Goal: Task Accomplishment & Management: Manage account settings

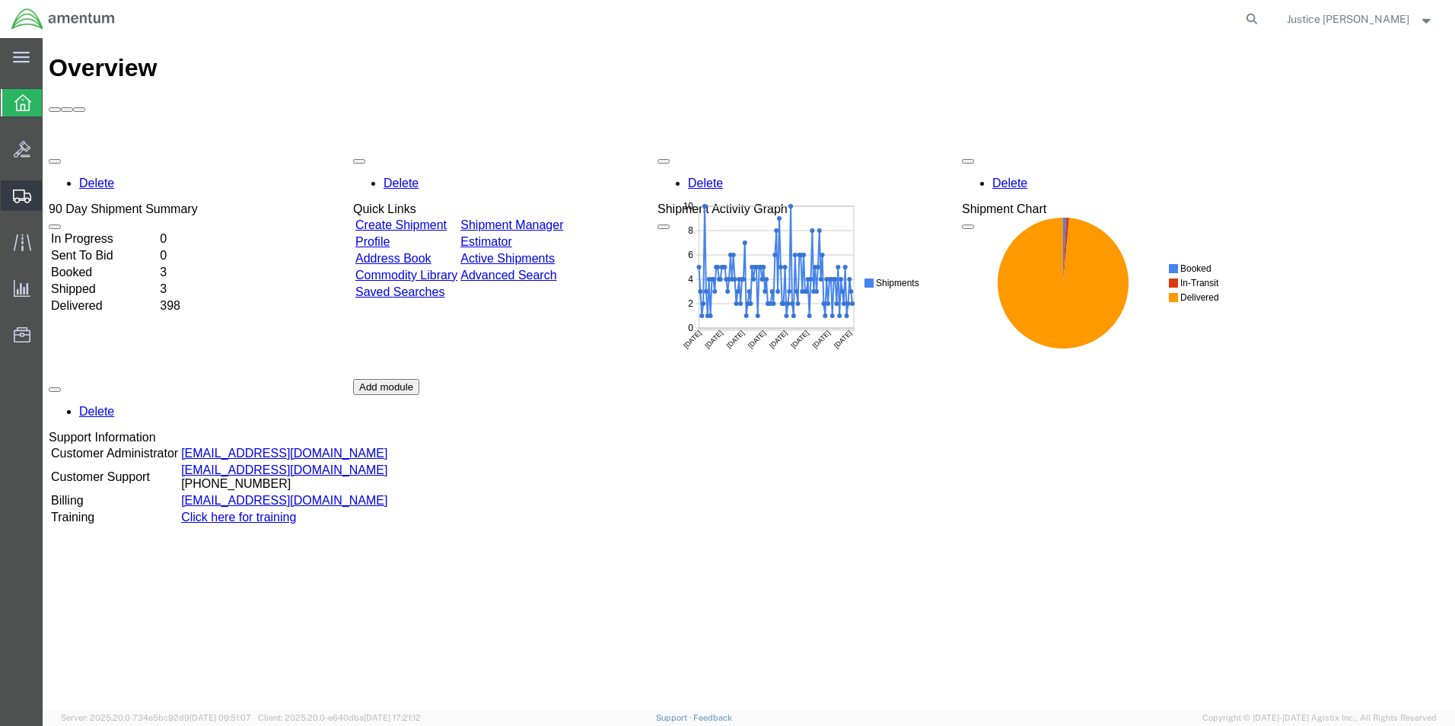
click at [0, 0] on span "Create Shipment" at bounding box center [0, 0] width 0 height 0
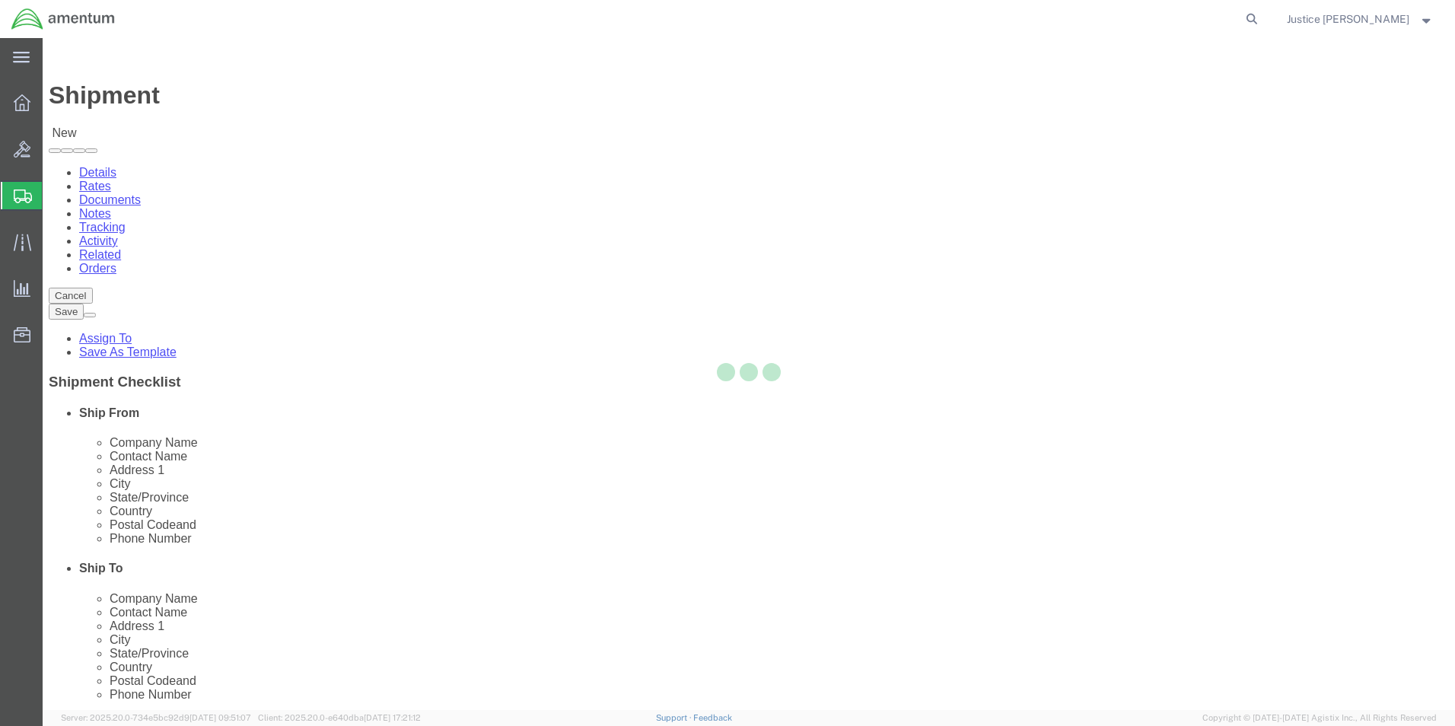
select select
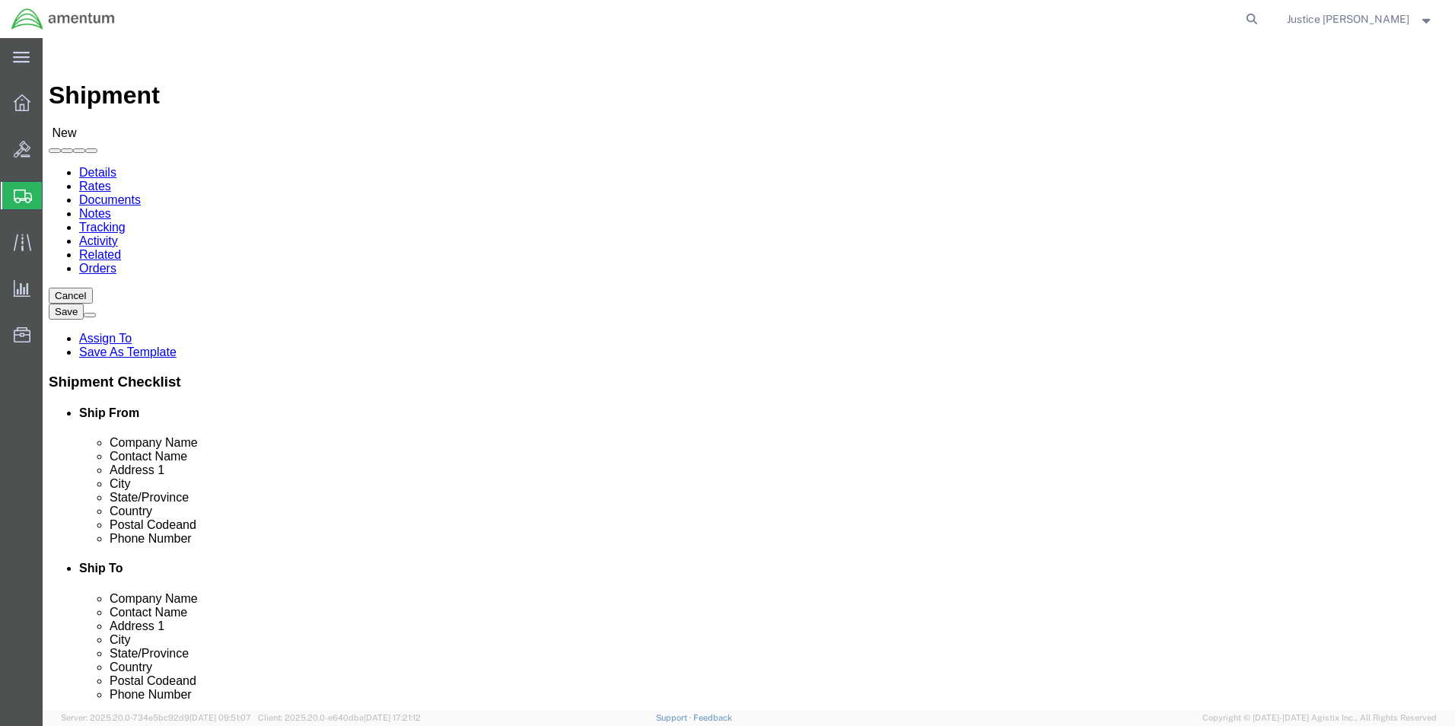
select select "MYPROFILE"
select select "OK"
select select "49914"
select select "[GEOGRAPHIC_DATA]"
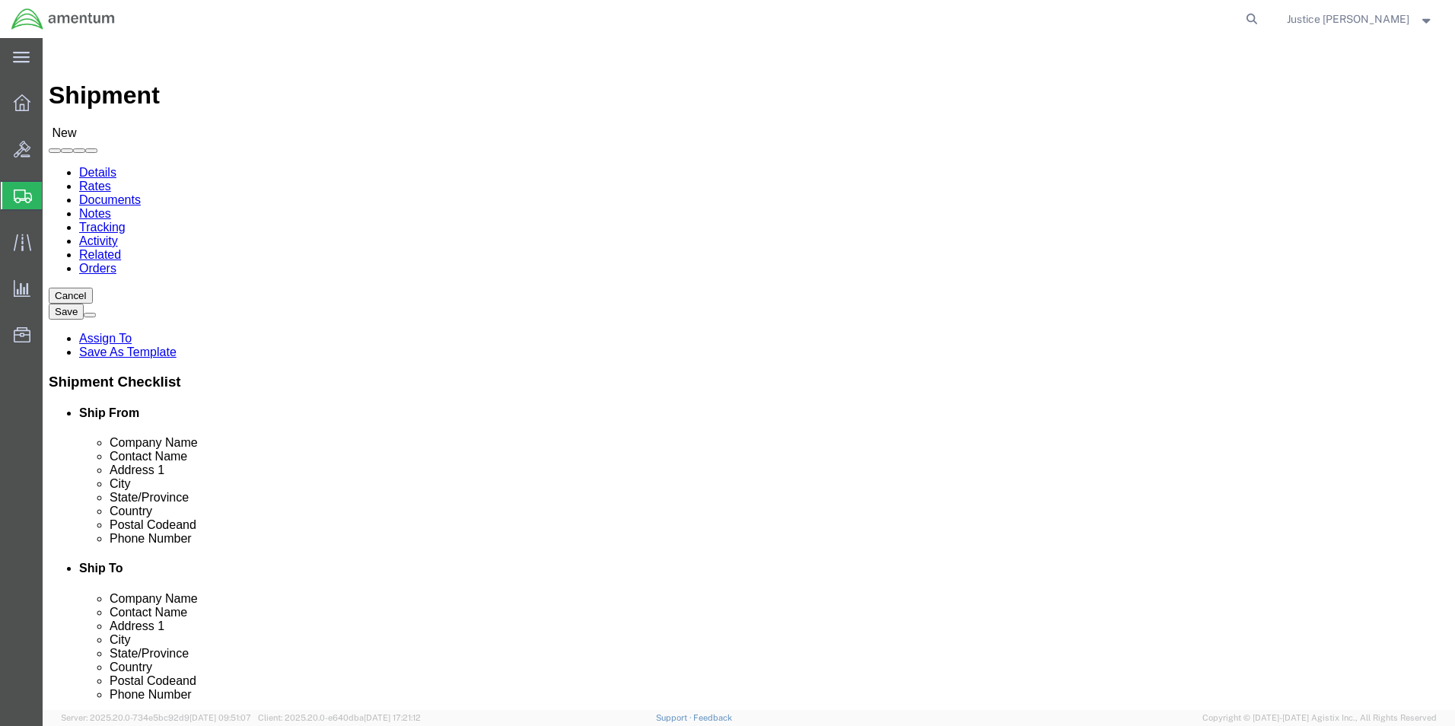
click div "Ship To Location Location [GEOGRAPHIC_DATA][PERSON_NAME], [GEOGRAPHIC_DATA] My …"
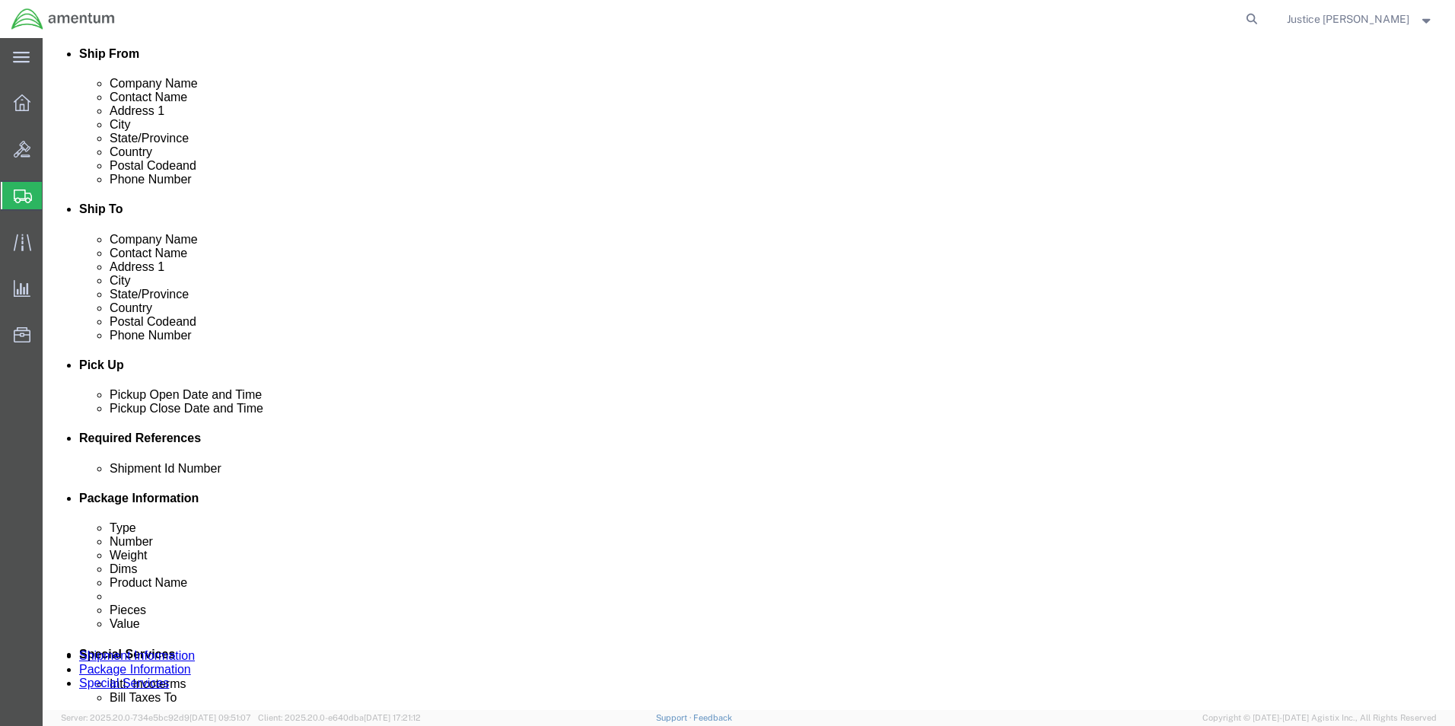
scroll to position [381, 0]
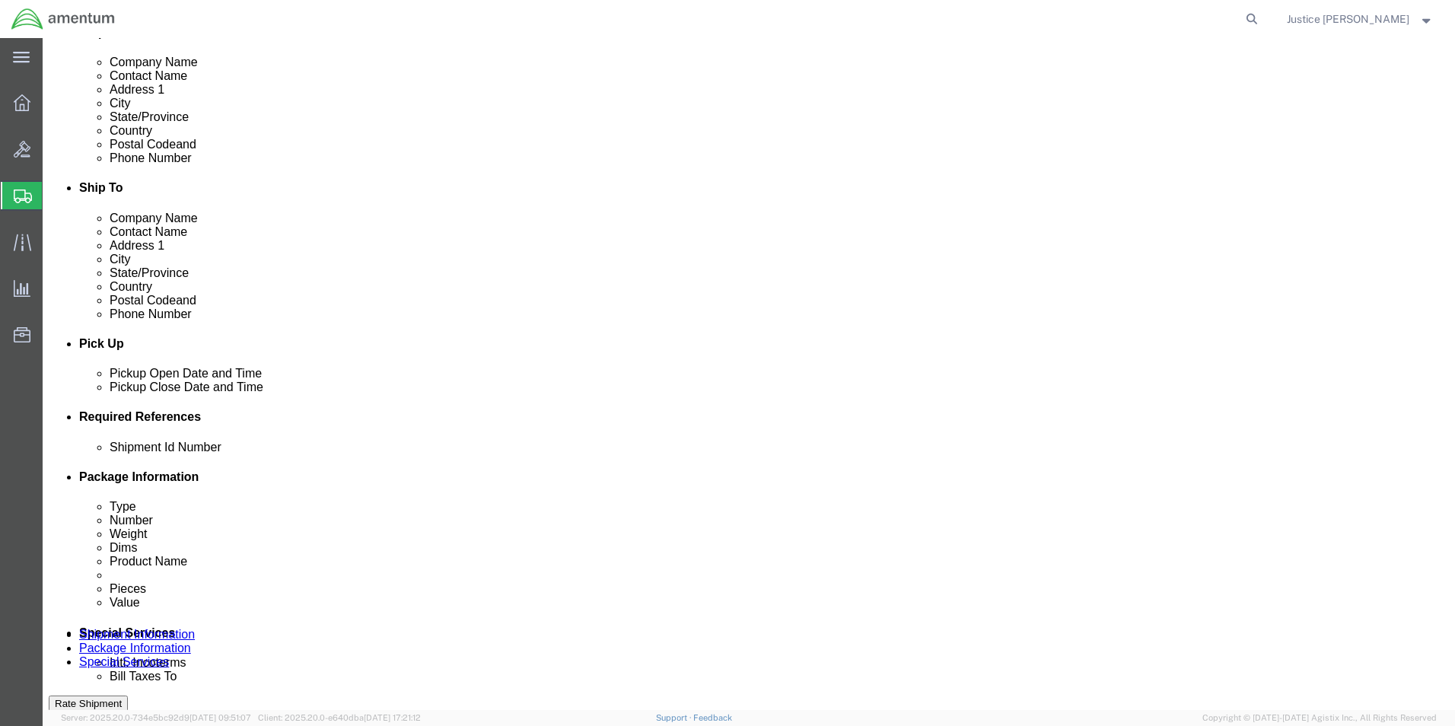
click div "[DATE] 3:00 PM"
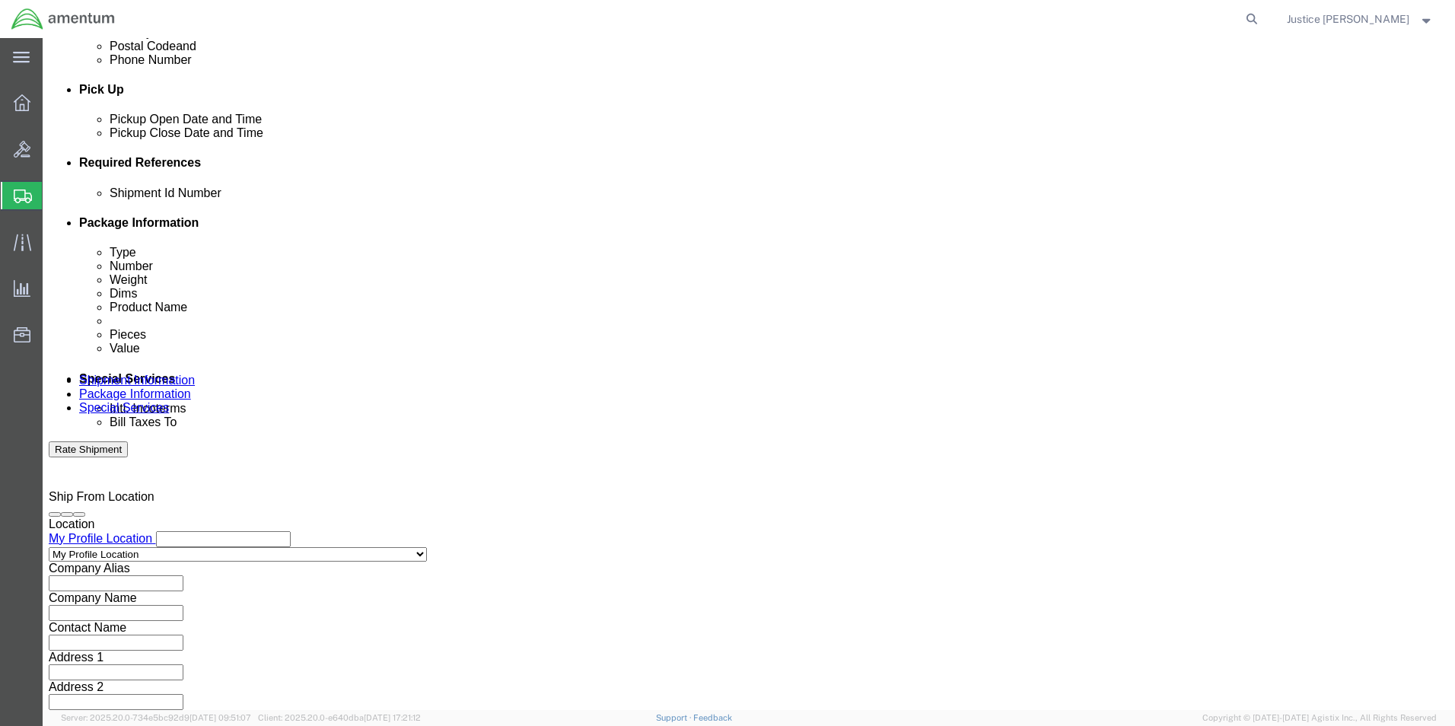
type input "2:00 PM"
click button "Apply"
click button "Continue"
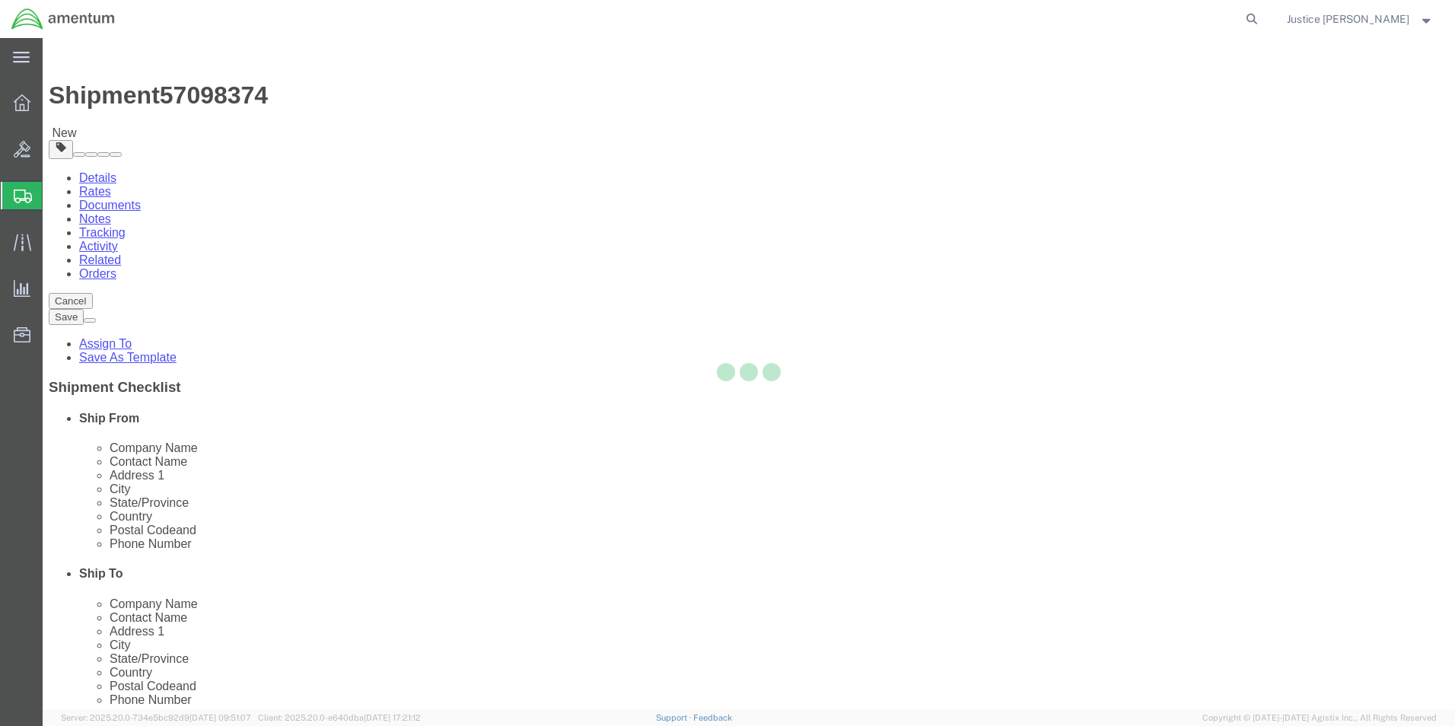
select select "CBOX"
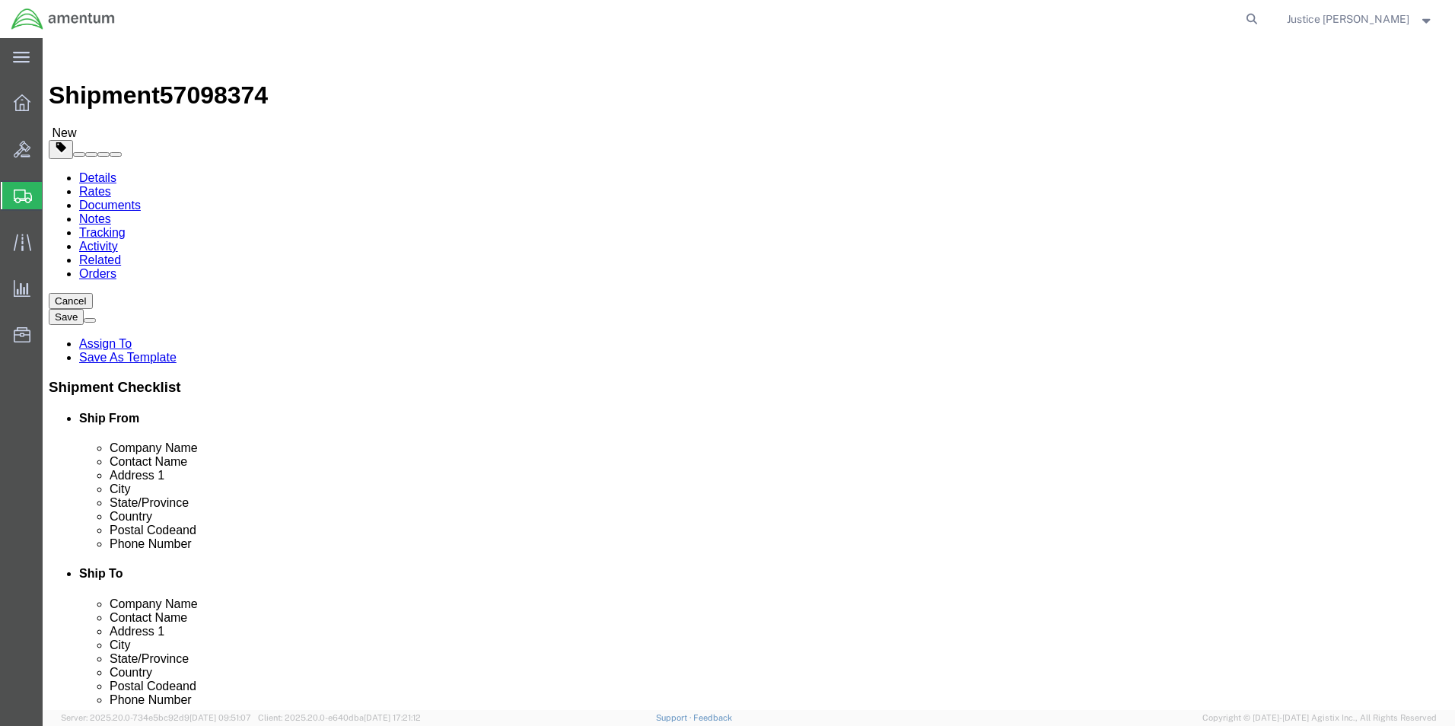
click button "Previous"
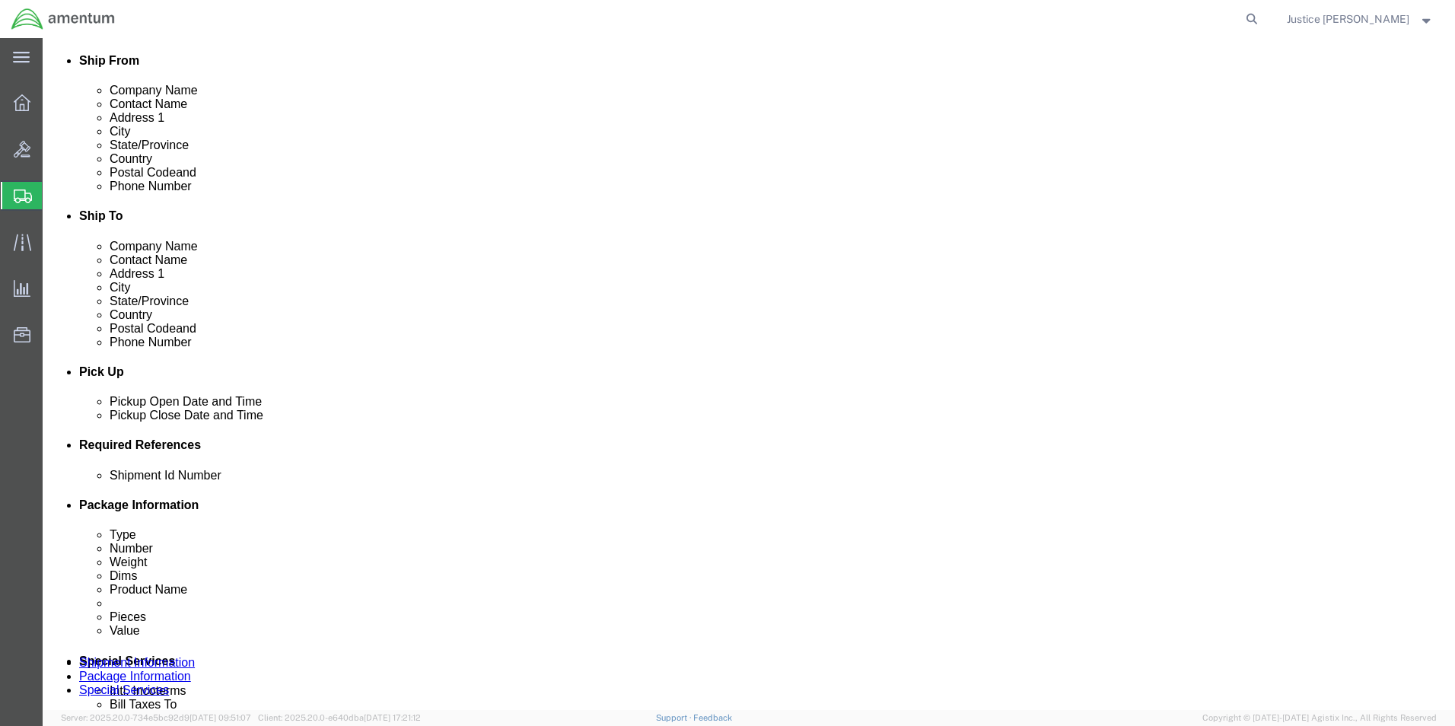
scroll to position [381, 0]
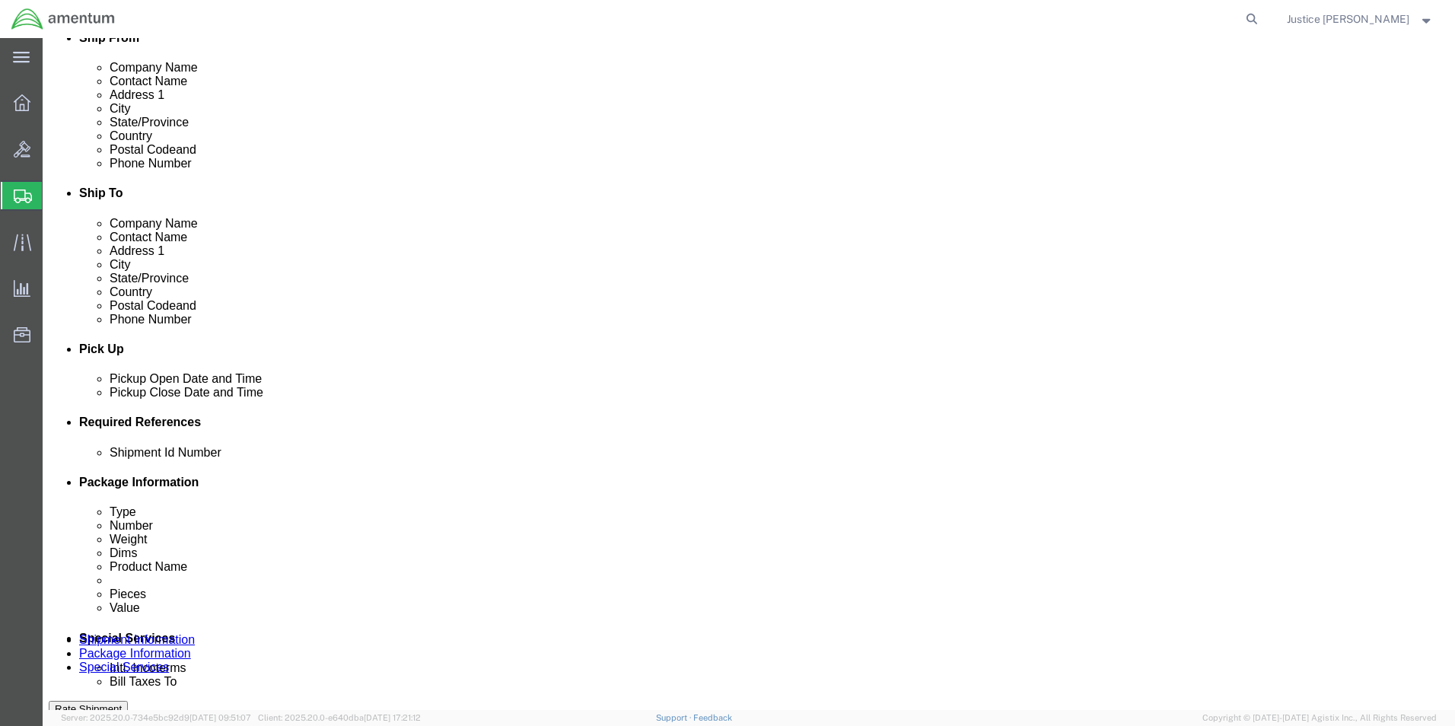
drag, startPoint x: 139, startPoint y: 15, endPoint x: 219, endPoint y: 15, distance: 80.7
click h1 "Shipment 57098374"
drag, startPoint x: 219, startPoint y: 15, endPoint x: 209, endPoint y: 18, distance: 11.1
copy span "57098374"
click input "text"
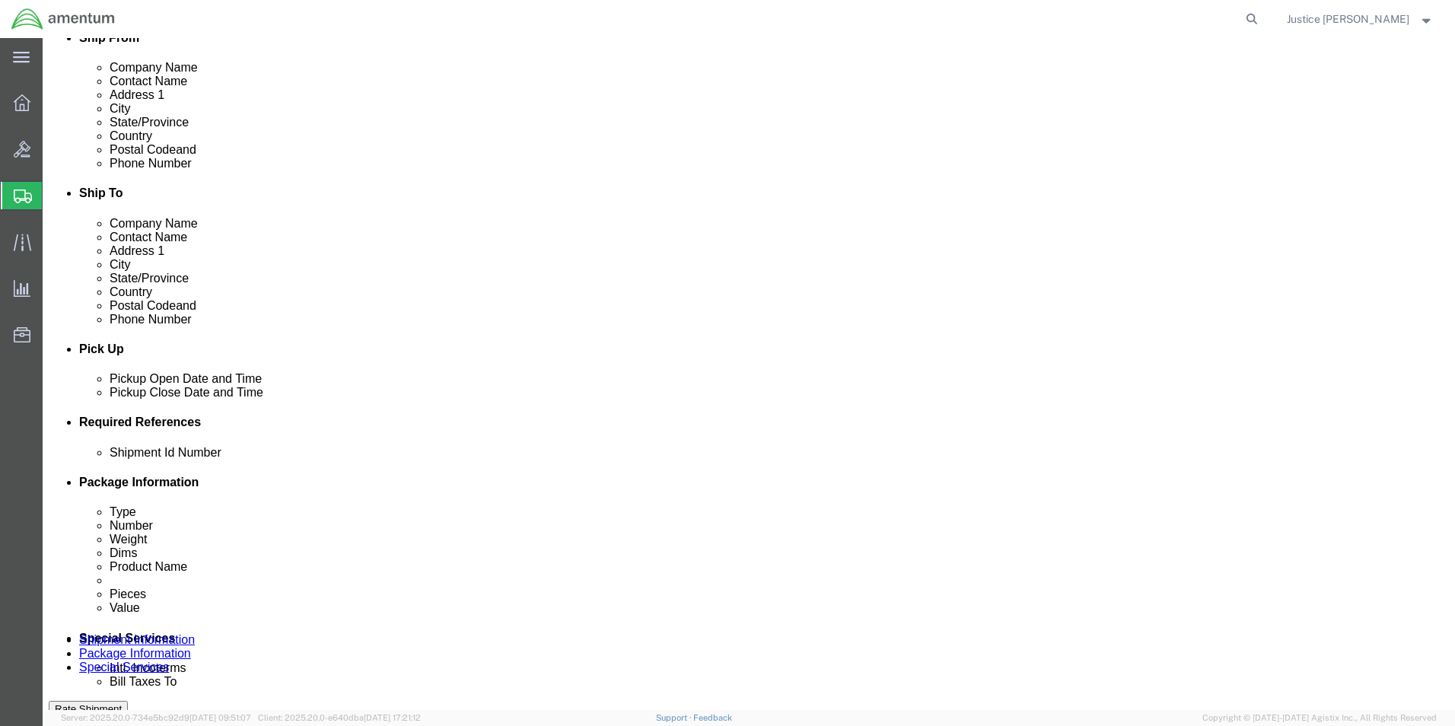
paste input "57098374"
type input "57098374"
click div "References Add reference"
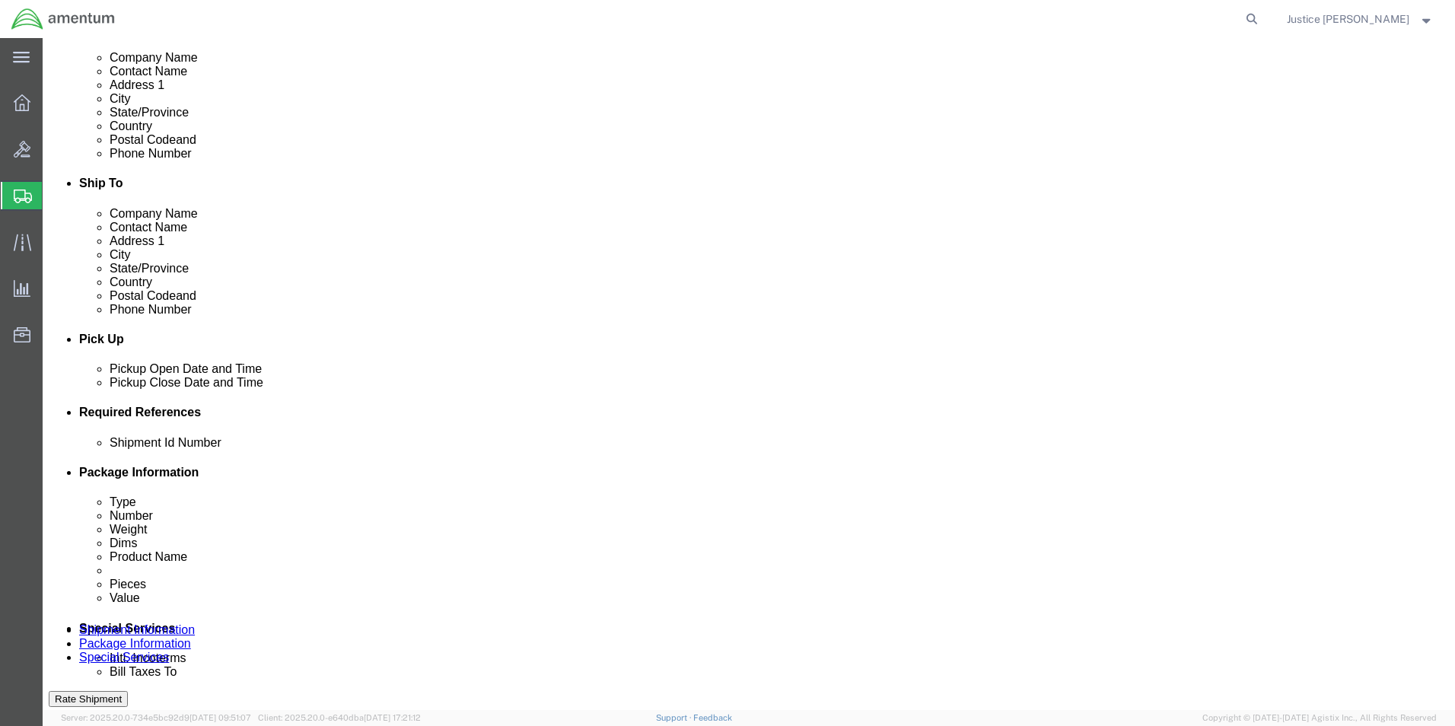
scroll to position [533, 0]
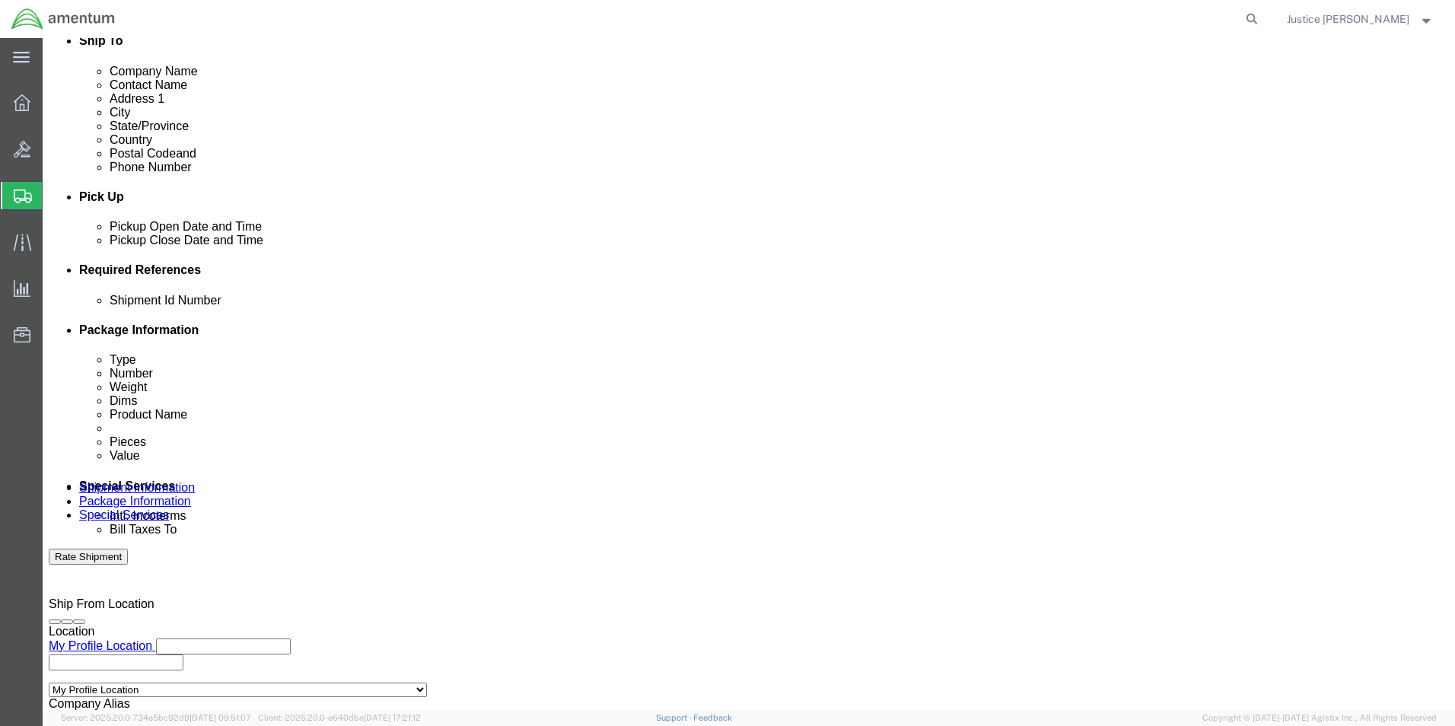
click button "Add reference"
click select "Select Account Type Activity ID Airline Appointment Number ASN Batch Request # …"
select select "DEPT"
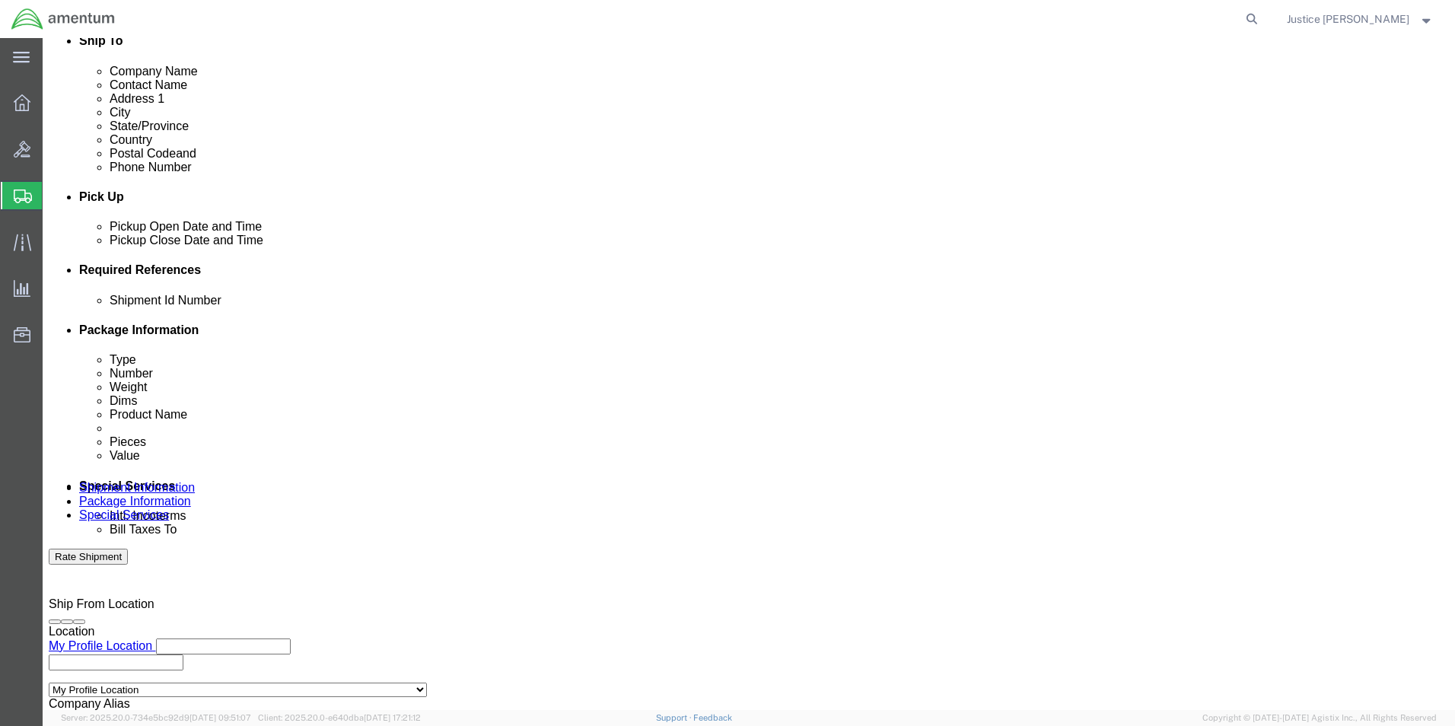
click select "Select Account Type Activity ID Airline Appointment Number ASN Batch Request # …"
click input "text"
type input "CBP"
click button "Add reference"
click select "Select Account Type Activity ID Airline Appointment Number ASN Batch Request # …"
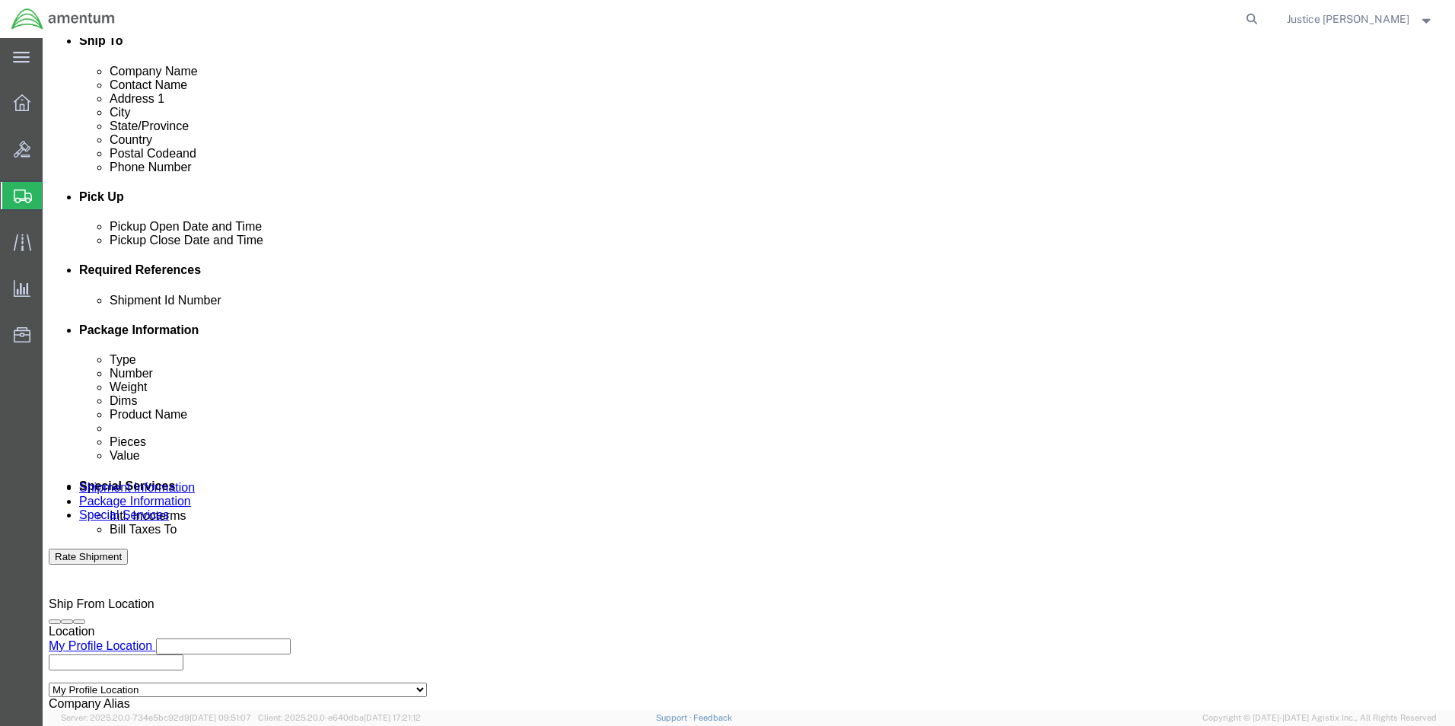
select select "CUSTREF"
click select "Select Account Type Activity ID Airline Appointment Number ASN Batch Request # …"
click input "text"
type input "POL"
click div "Ship From Location Location My Profile Location My Profile Location [PHONE_NUMB…"
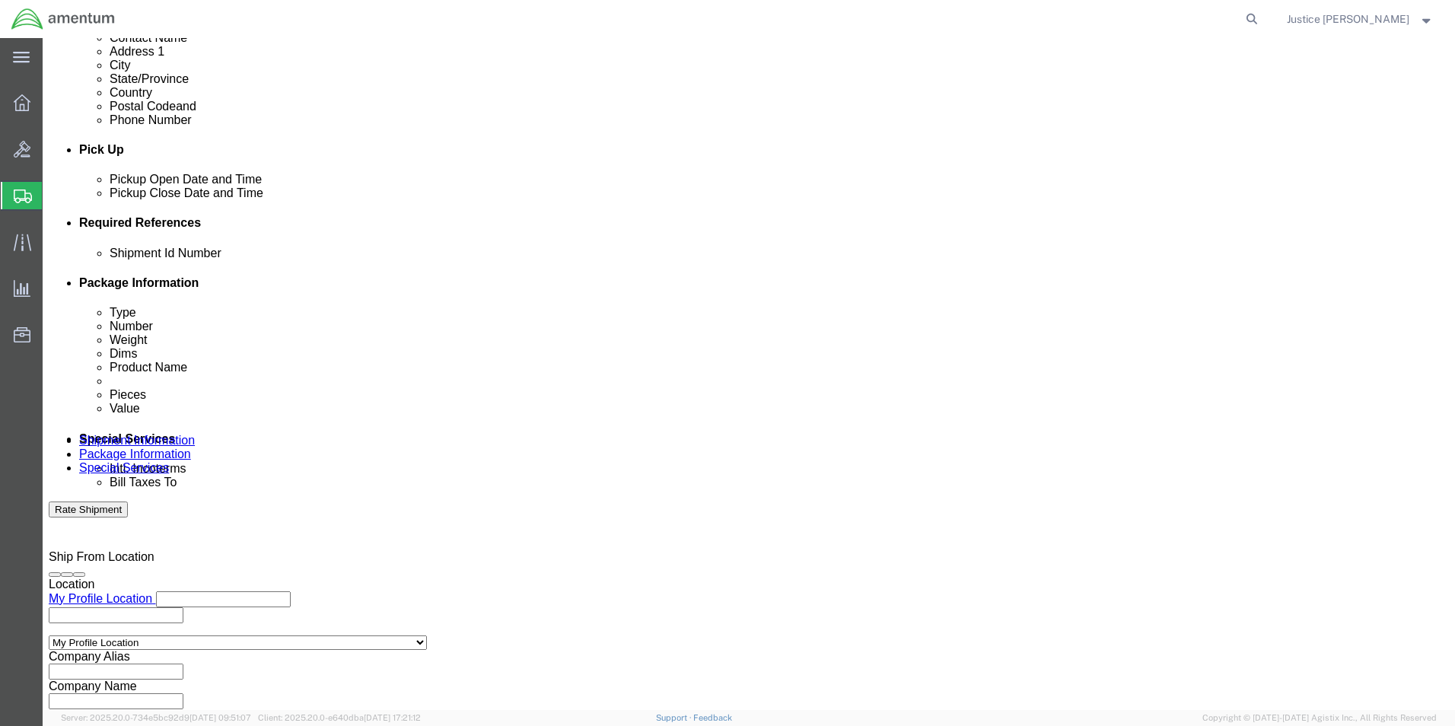
scroll to position [635, 0]
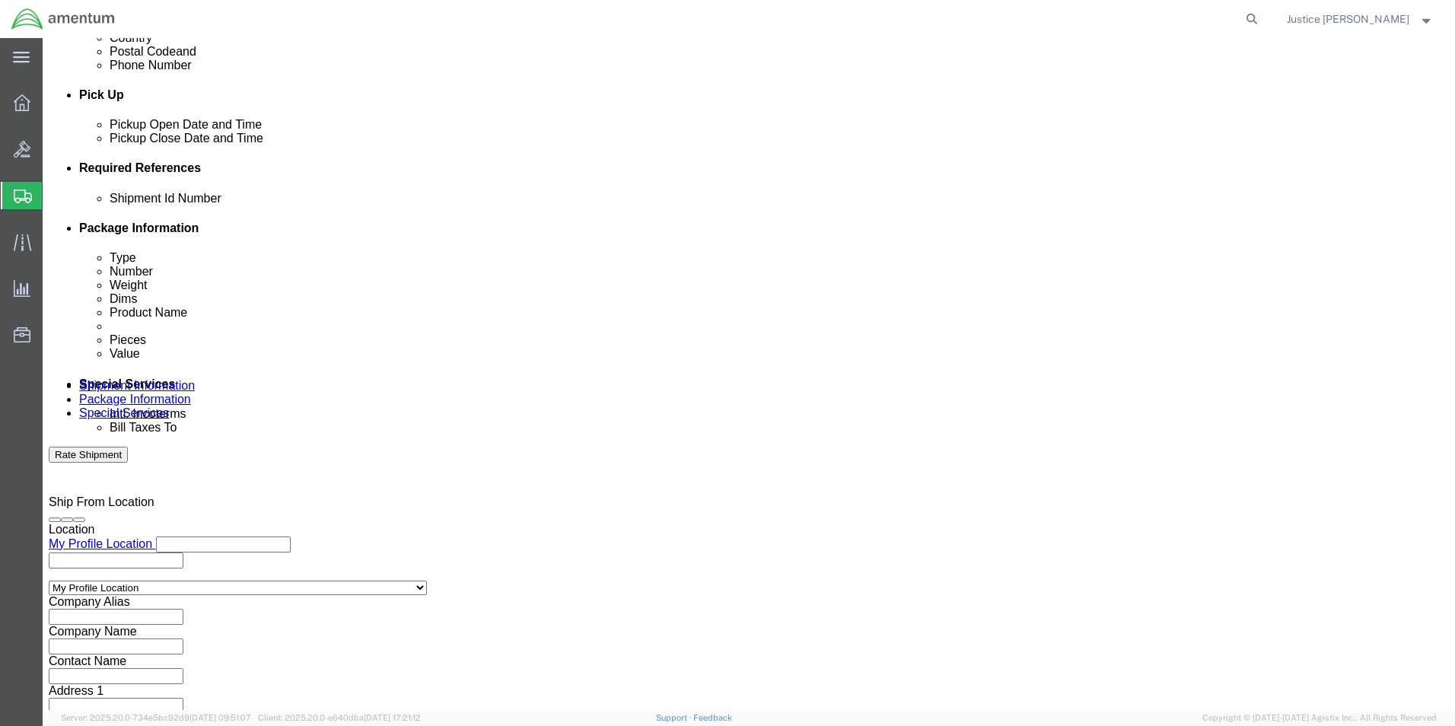
click div "Previous Continue"
click button "Continue"
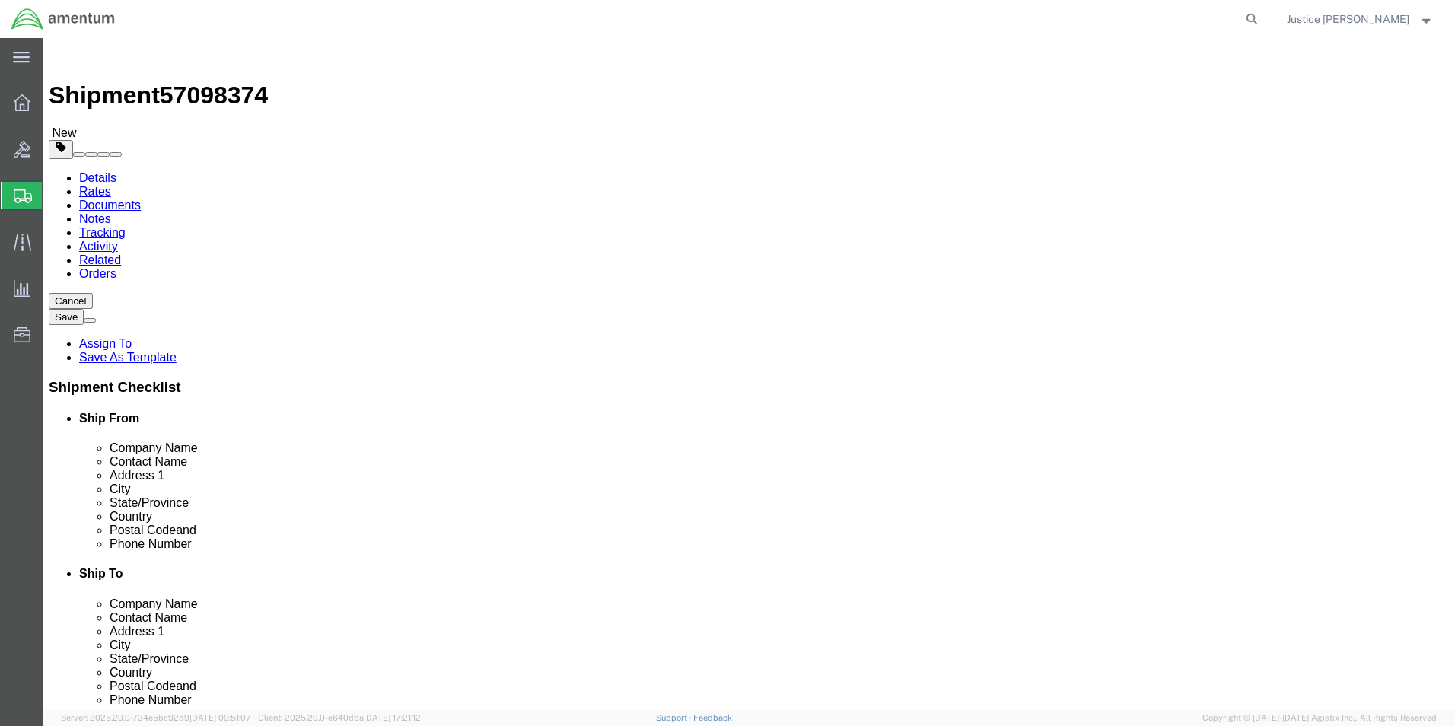
click input "text"
type input "20"
type input "16"
type input "12"
drag, startPoint x: 257, startPoint y: 360, endPoint x: 214, endPoint y: 368, distance: 43.3
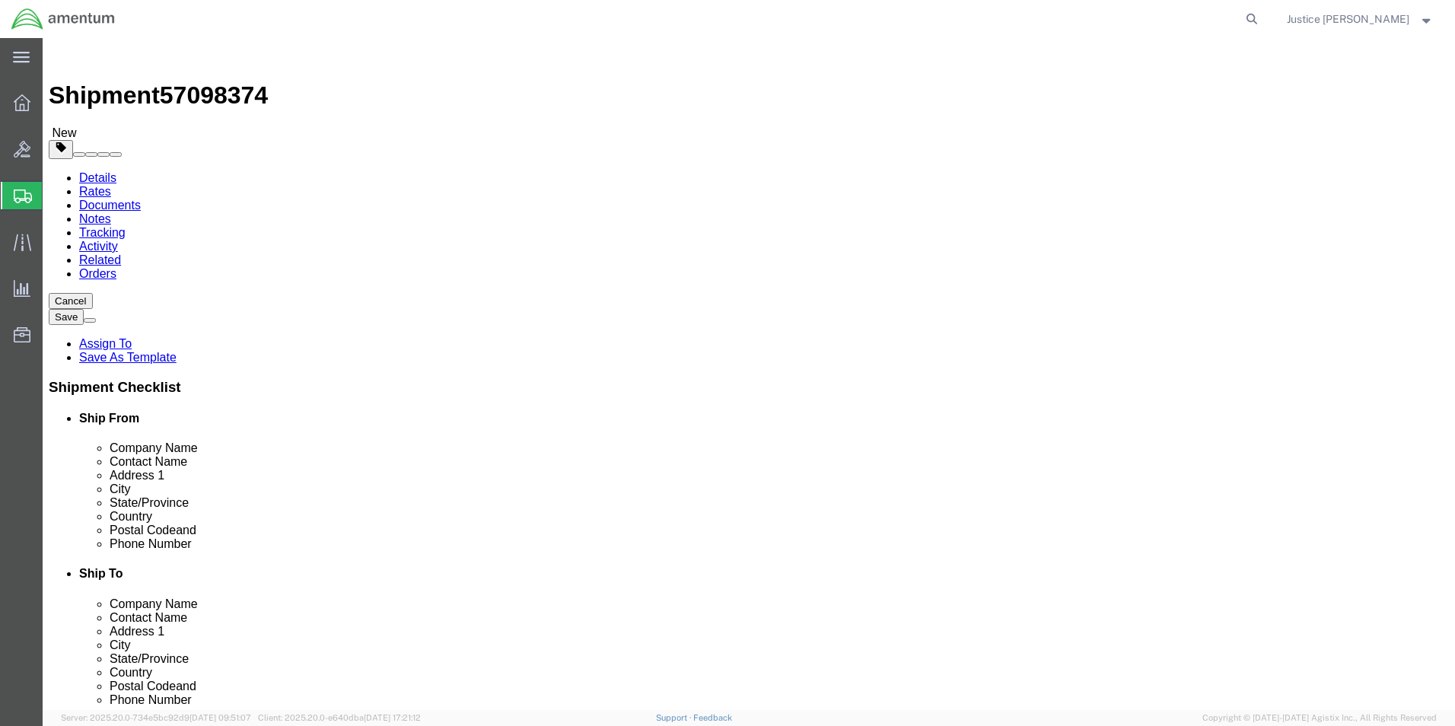
click div "Package Type Select BCK Boxes Bale(s) Basket(s) Bolt(s) Bottle(s) Buckets Bulk …"
type input "10"
click link "Add Content"
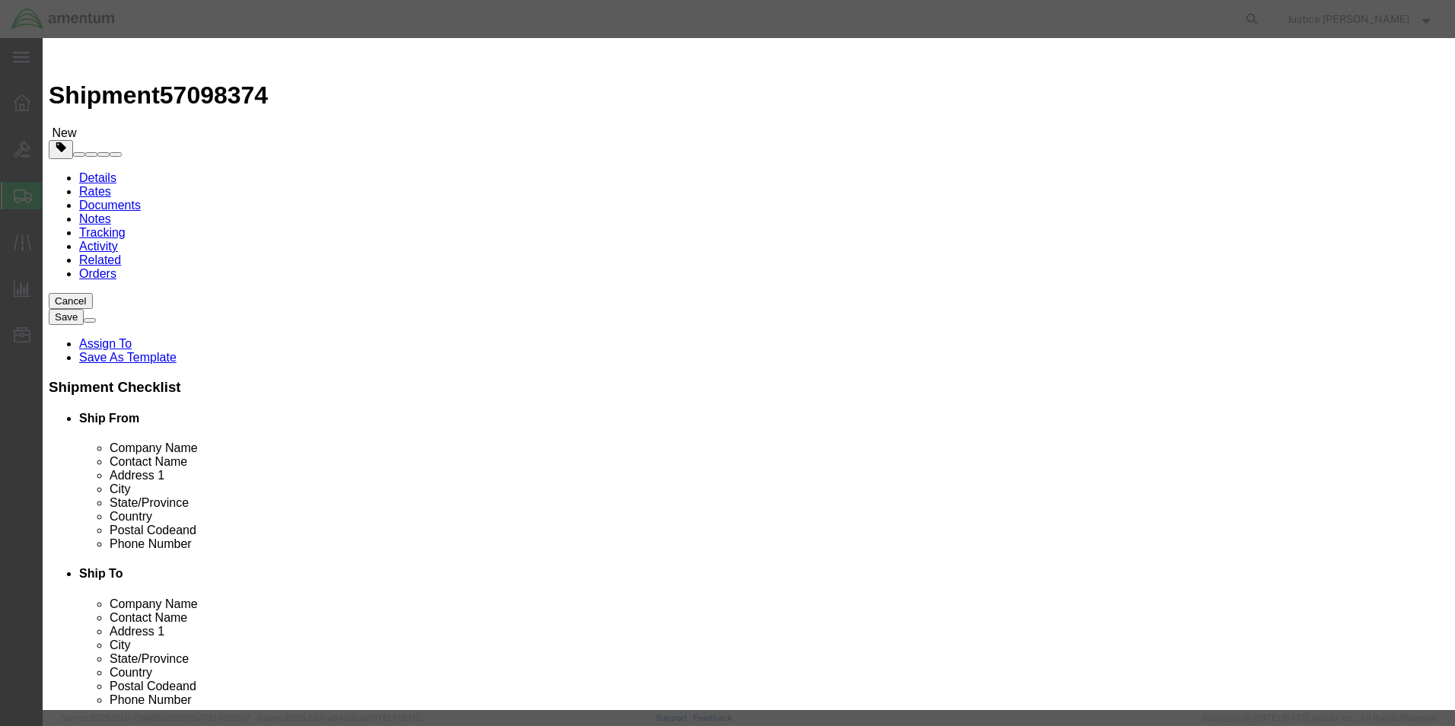
click input "text"
type input "A/C POL"
drag, startPoint x: 452, startPoint y: 142, endPoint x: 425, endPoint y: 146, distance: 27.7
click div "Pieces 0 Select Bag Barrels 100Board Feet Bottle Box Blister Pack Carats Can Ca…"
type input "1"
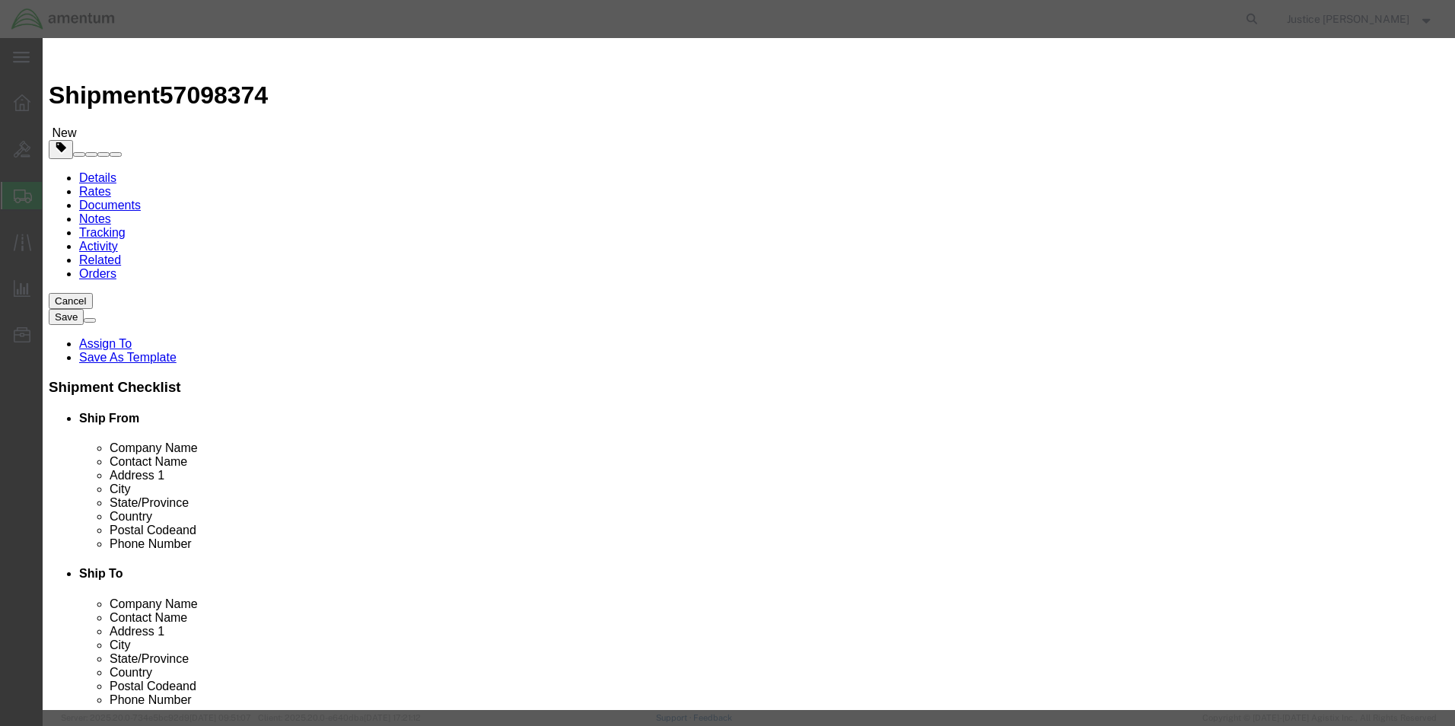
click input "text"
type input "250"
click div "Transport Notes"
click button "Save & Close"
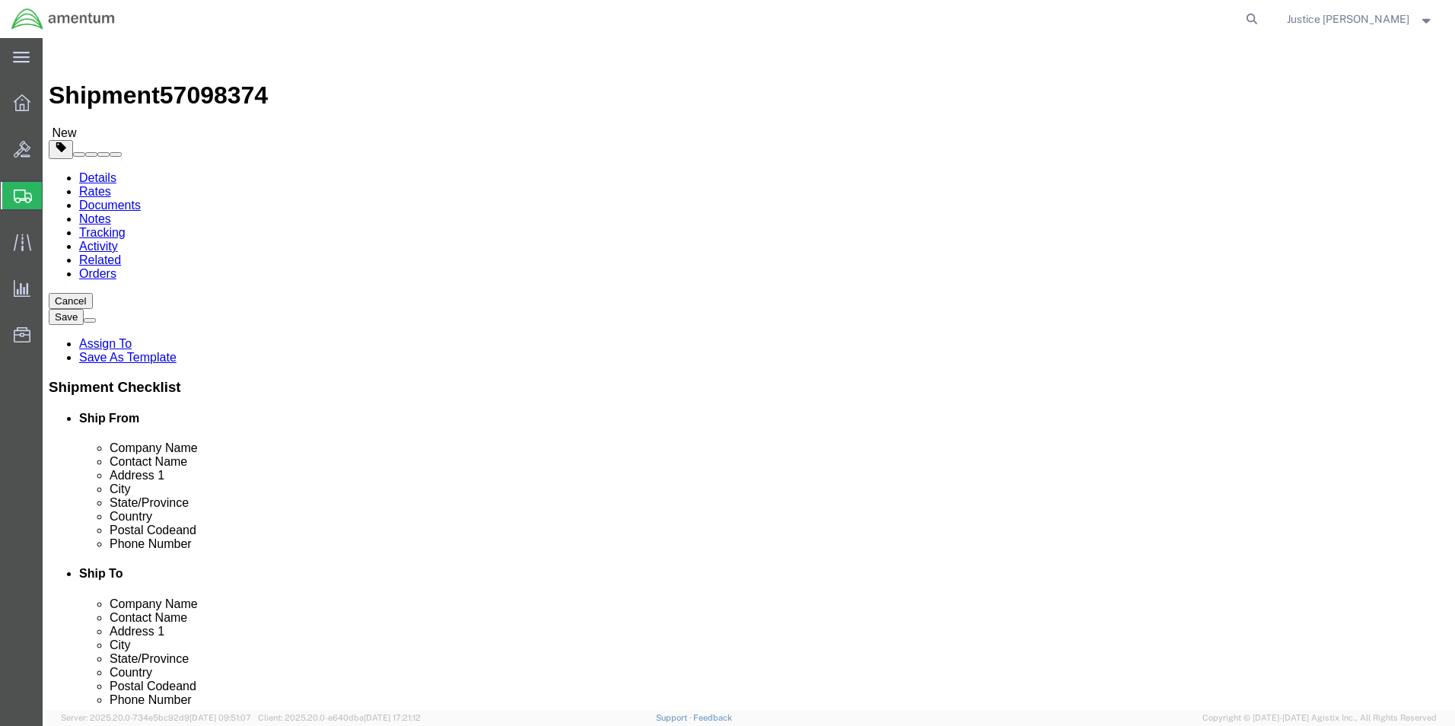
click button "Continue"
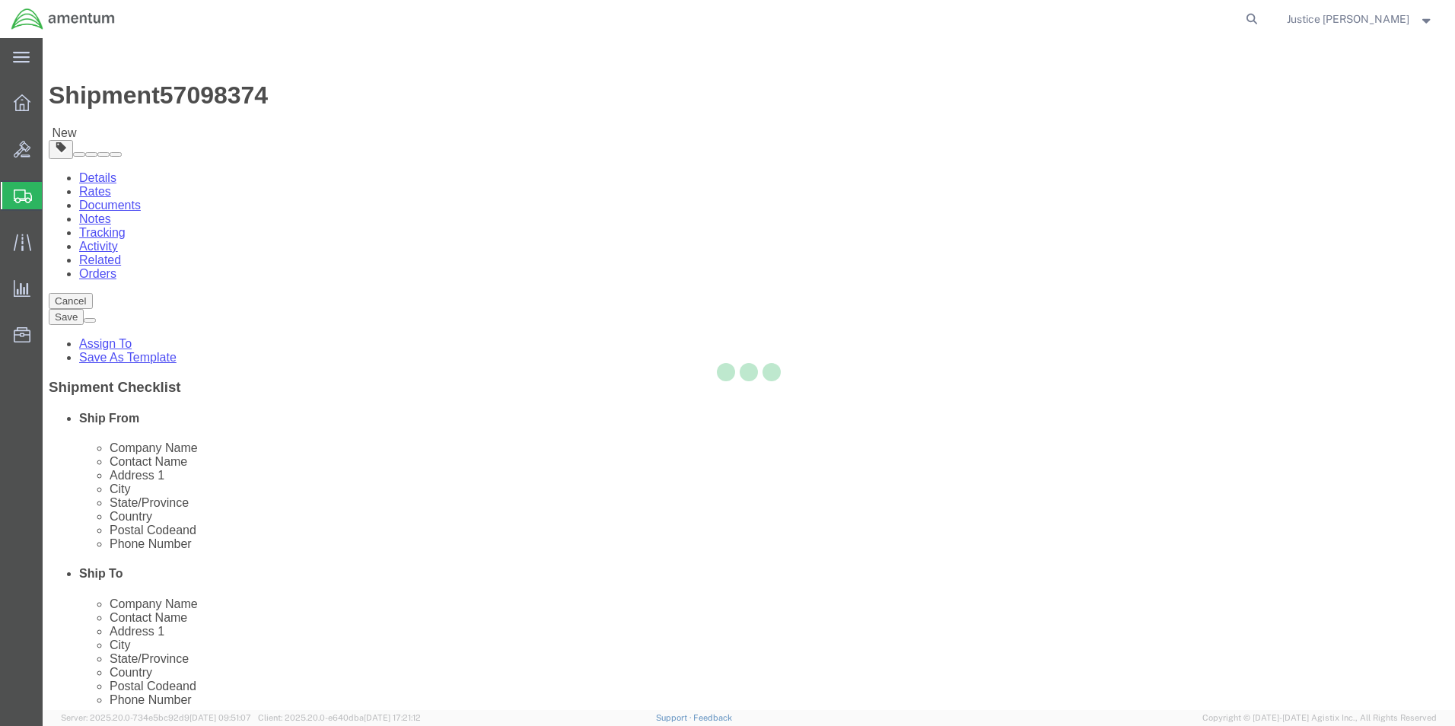
select select
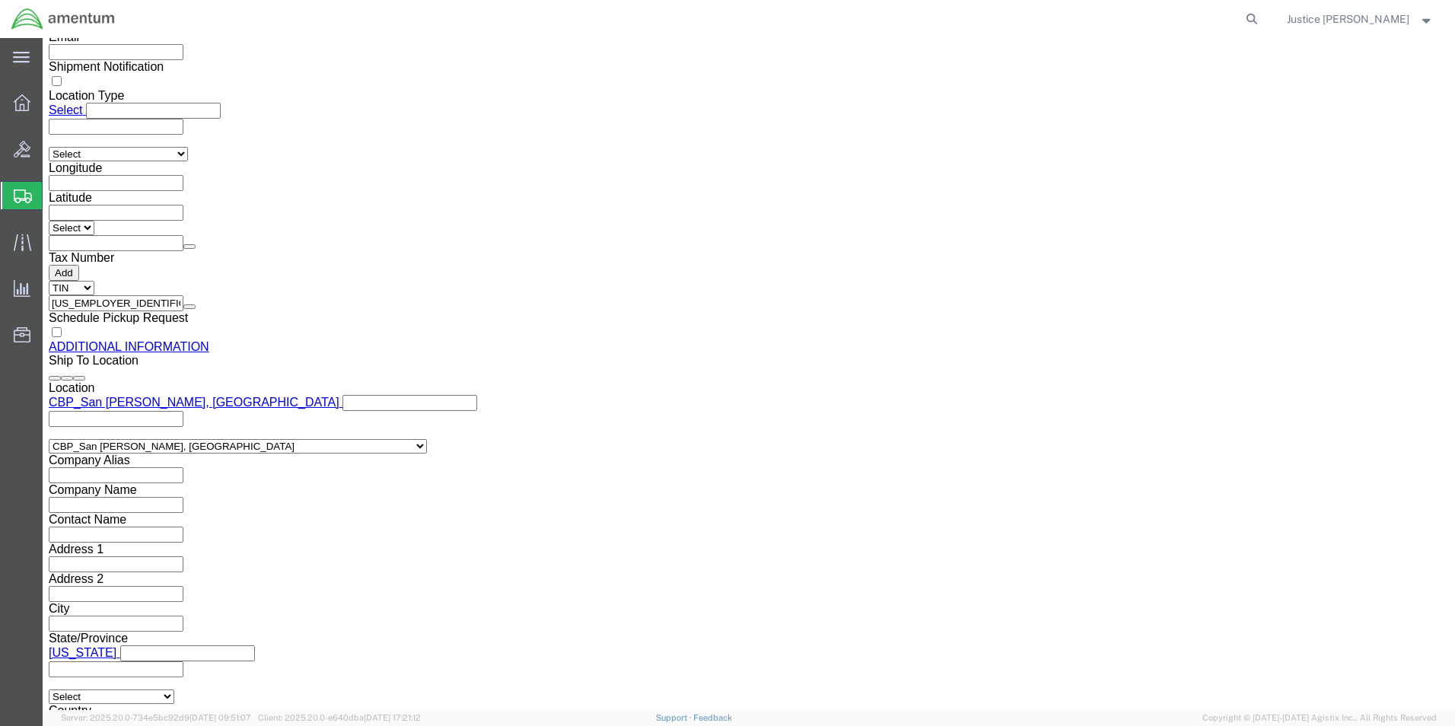
scroll to position [1643, 0]
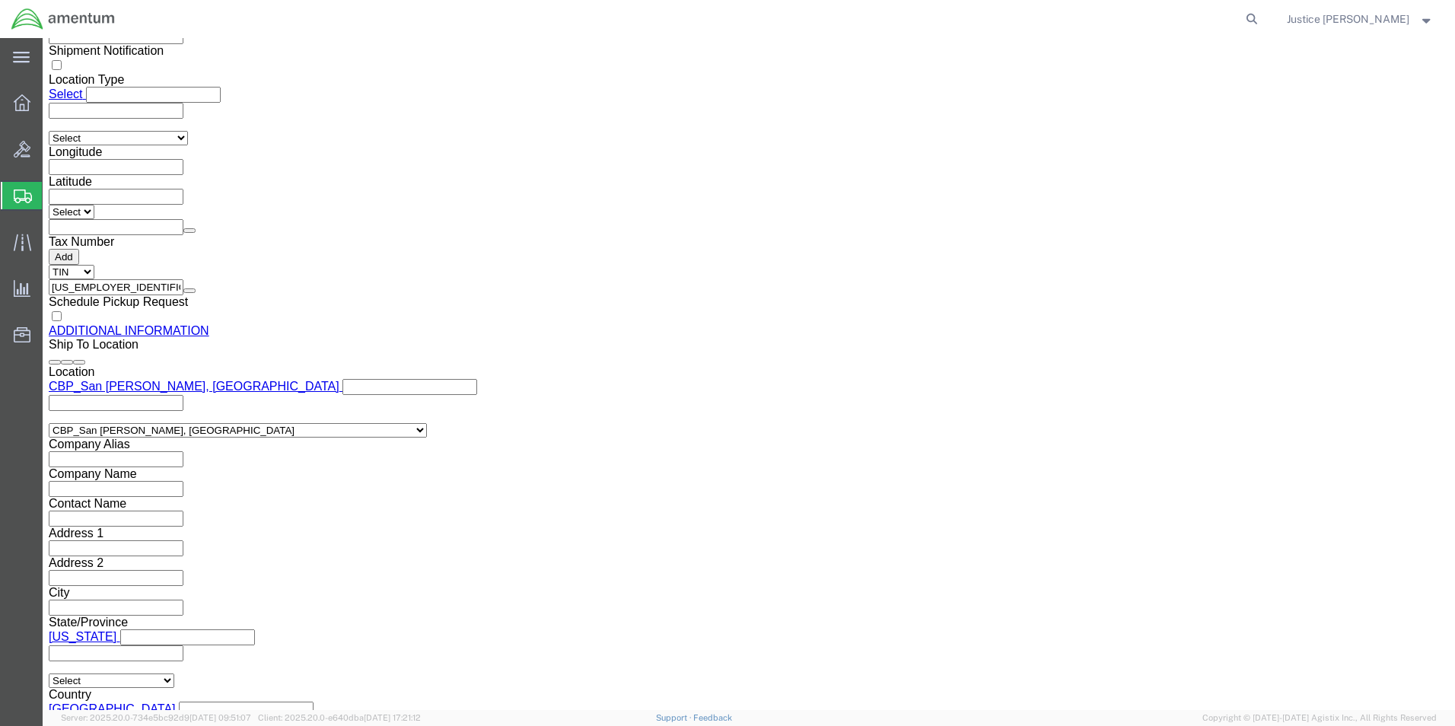
click button "Previous"
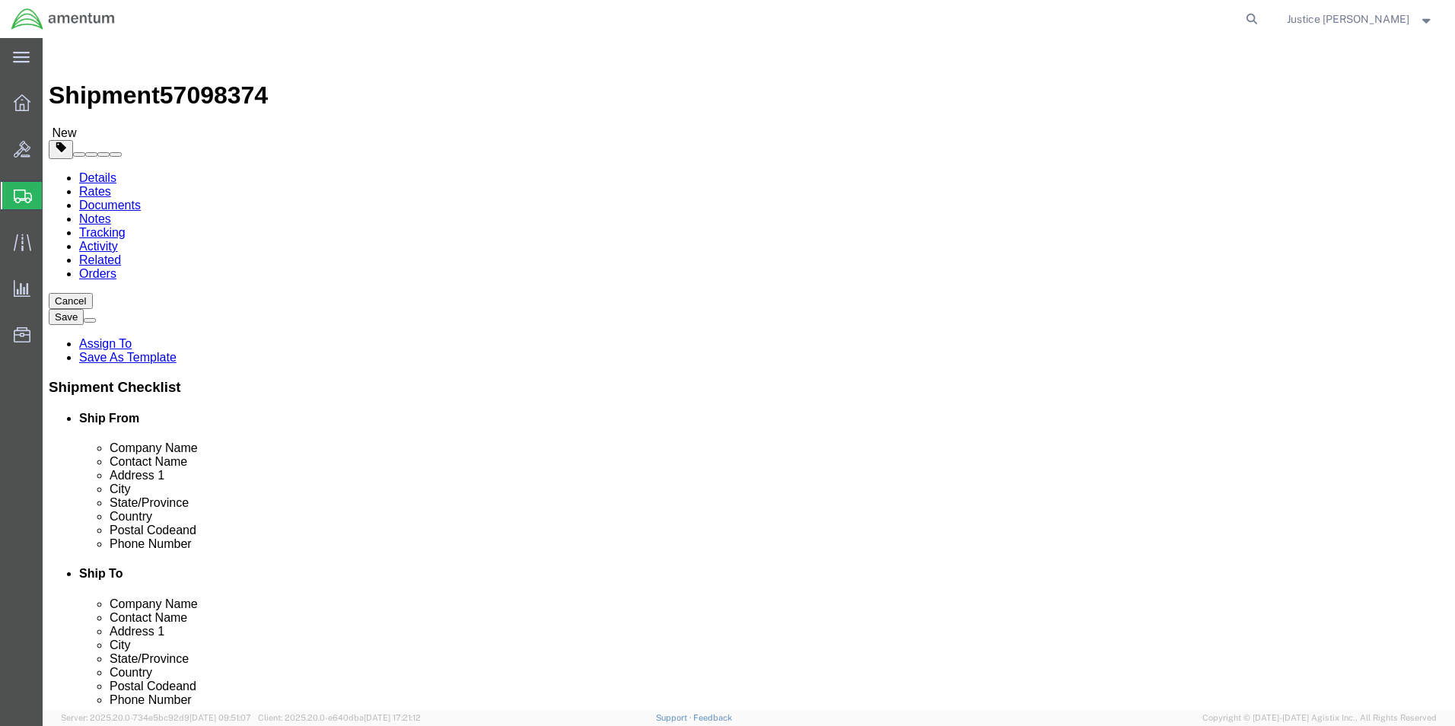
click dd "250.00 USD"
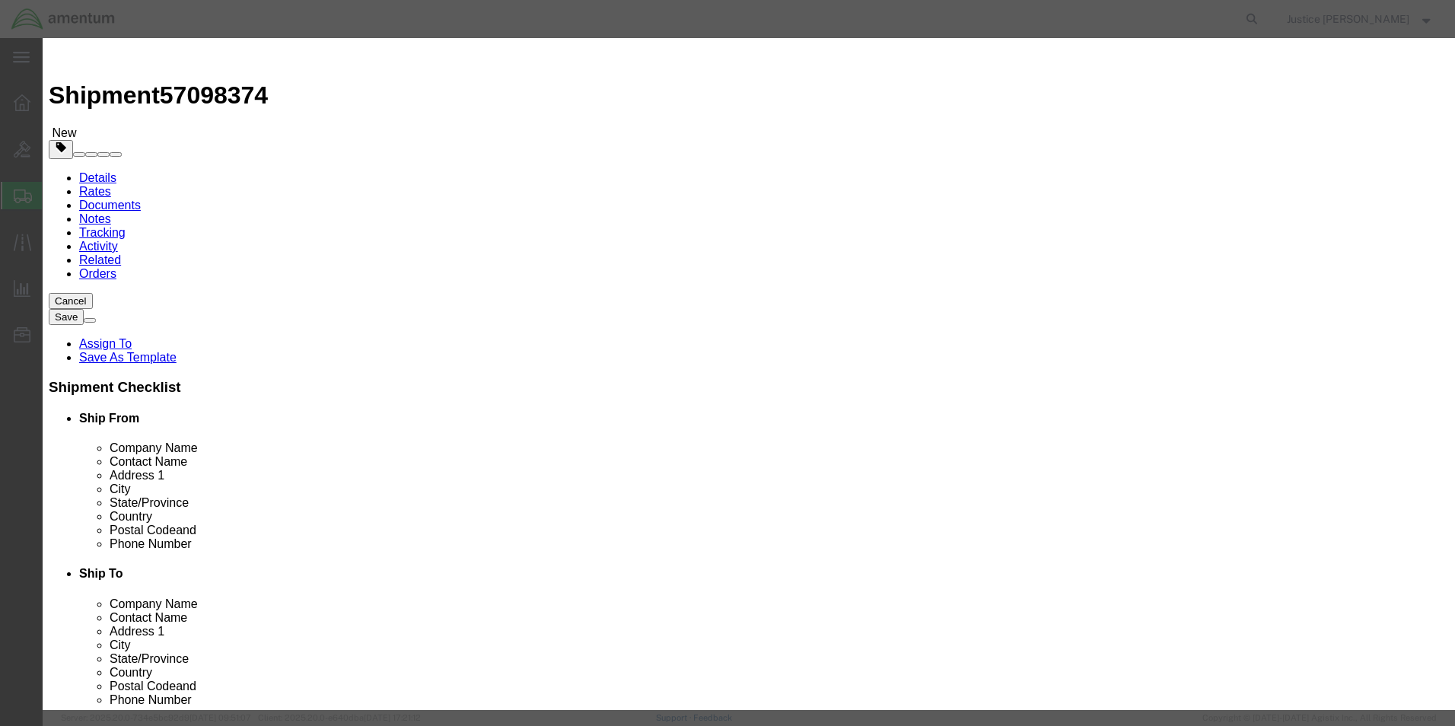
drag, startPoint x: 513, startPoint y: 116, endPoint x: 416, endPoint y: 132, distance: 98.9
click div "Product Name A/C POL Pieces 1.00 Select Bag Barrels 100Board Feet Bottle Box Bl…"
type input "ACF-50"
click h3 "Edit content"
click button "Save & Close"
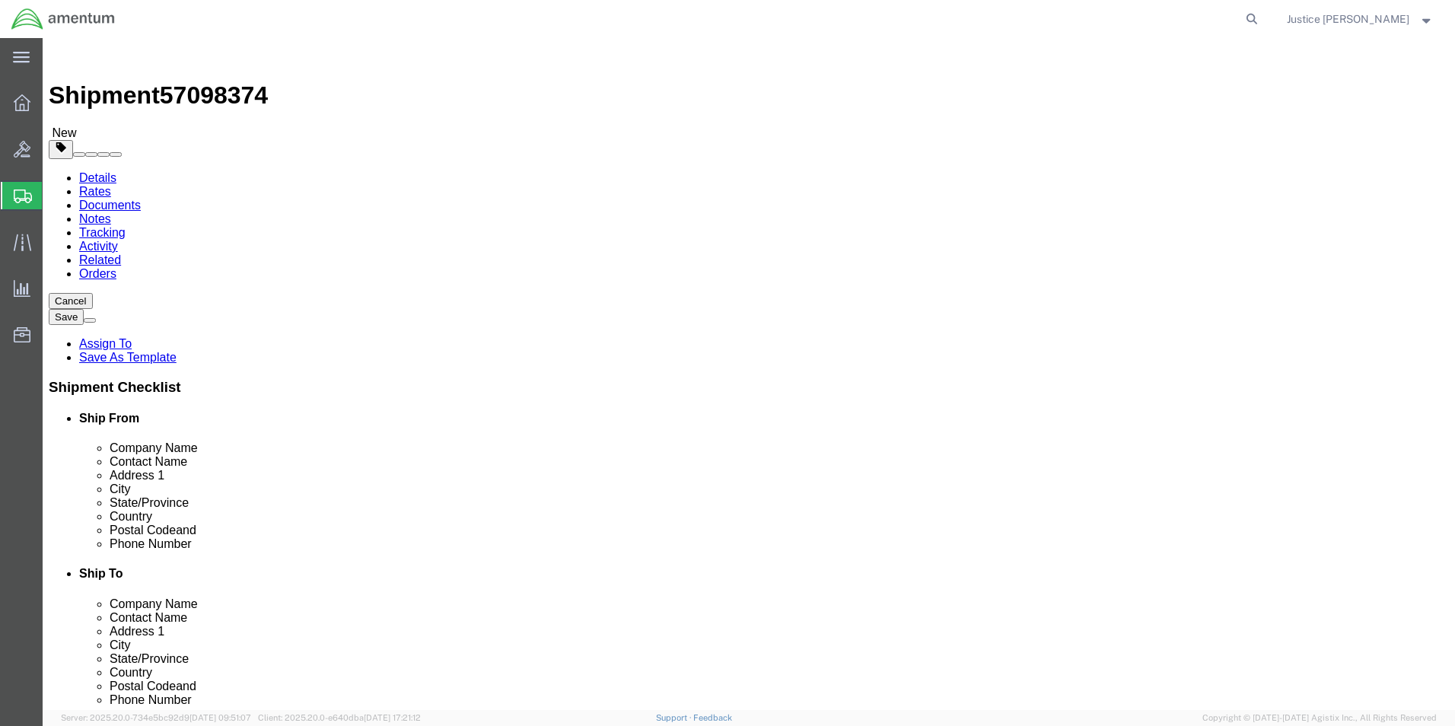
click button "Continue"
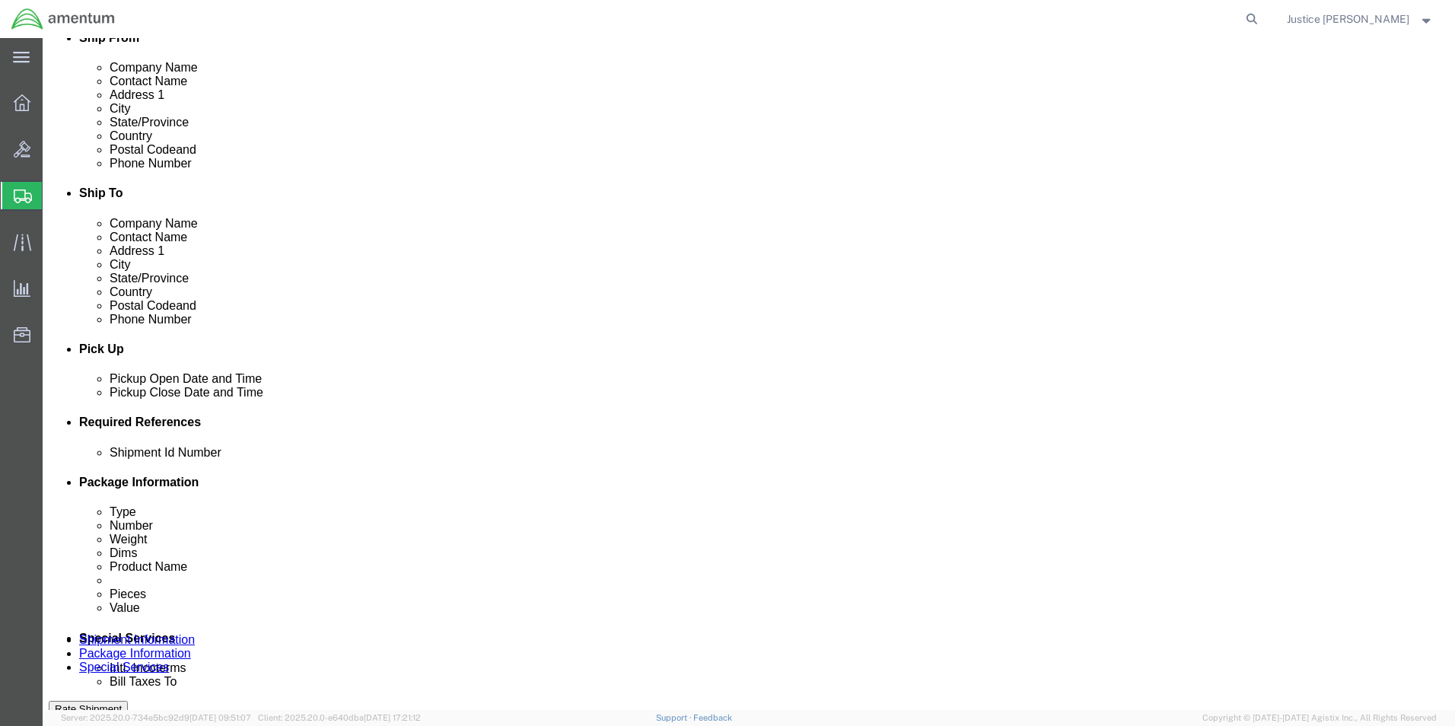
click button "Rate Shipment"
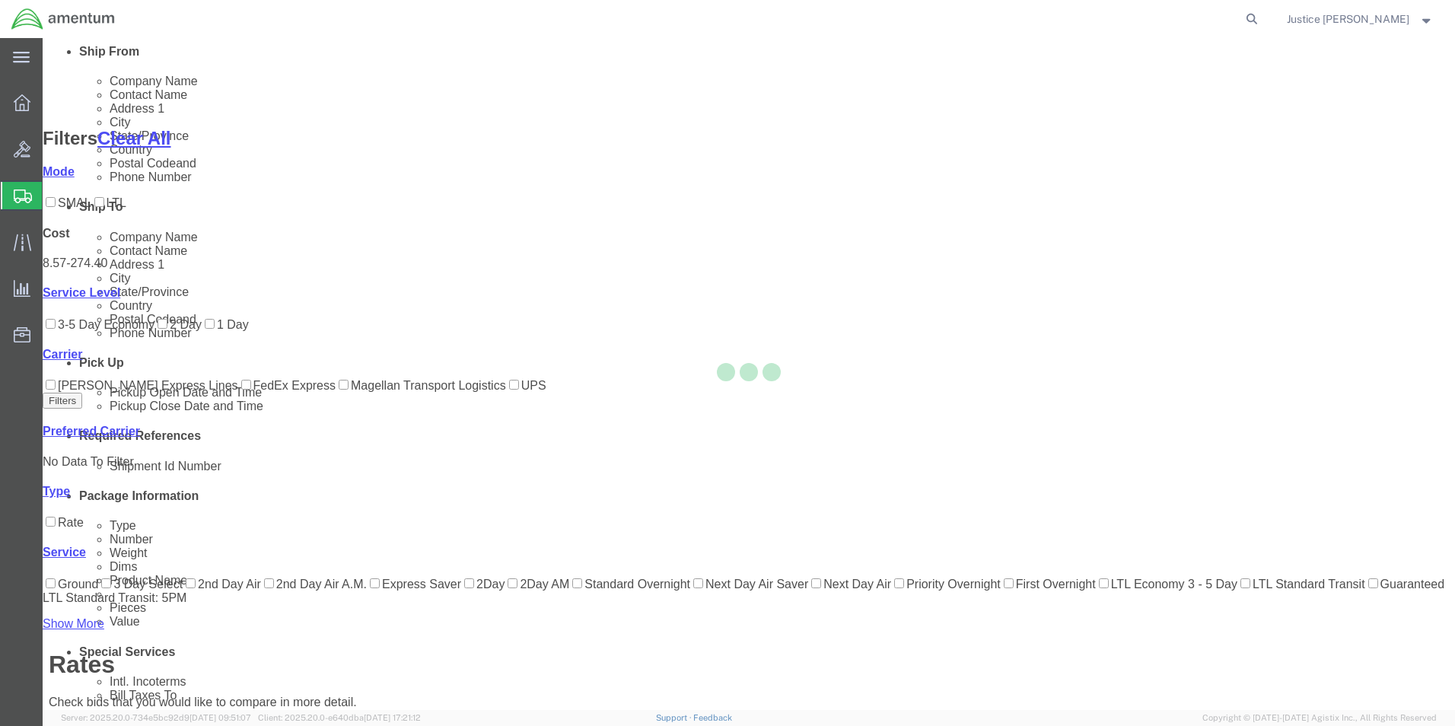
scroll to position [93, 0]
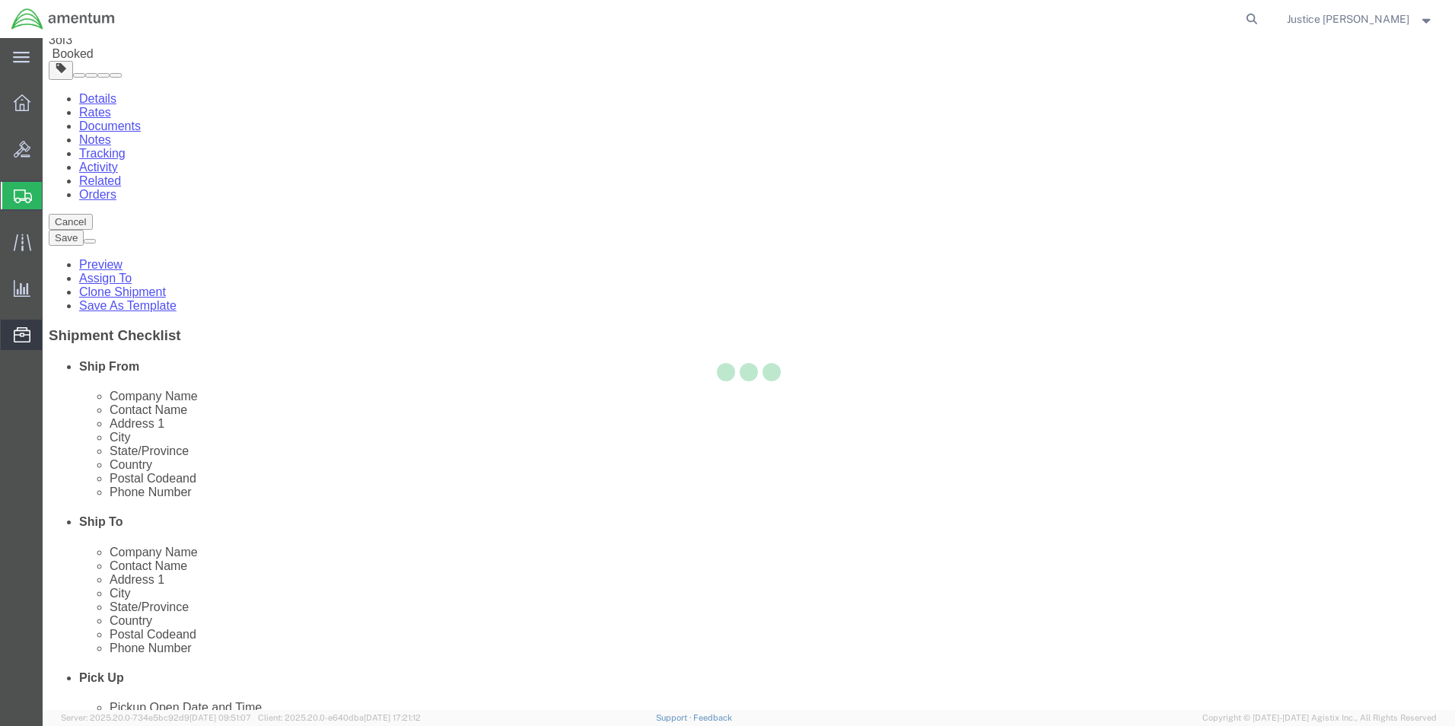
scroll to position [0, 0]
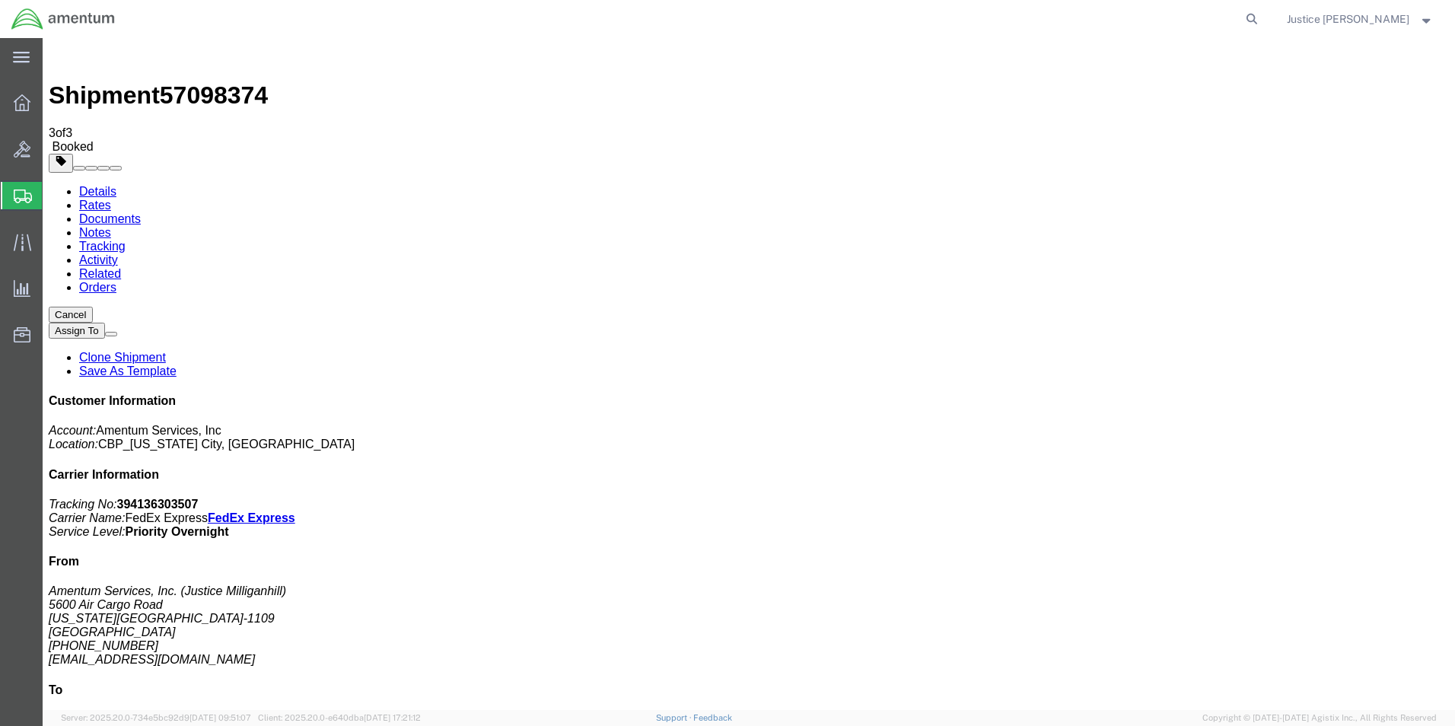
click at [94, 185] on link "Details" at bounding box center [97, 191] width 37 height 13
click link "Schedule pickup request"
click link "Documents"
